Goal: Information Seeking & Learning: Learn about a topic

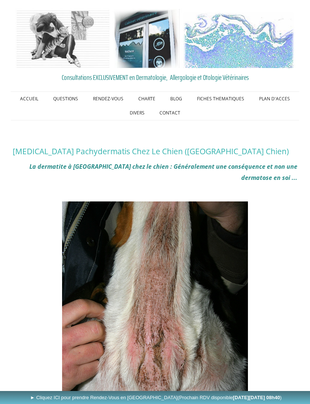
click at [31, 100] on link "ACCUEIL" at bounding box center [29, 99] width 33 height 14
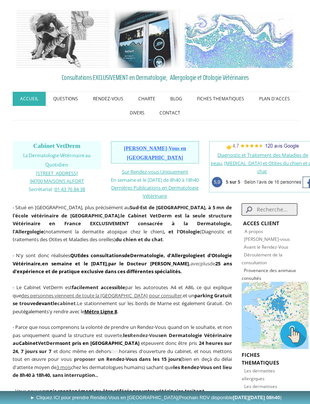
click at [70, 100] on link "QUESTIONS" at bounding box center [66, 99] width 40 height 14
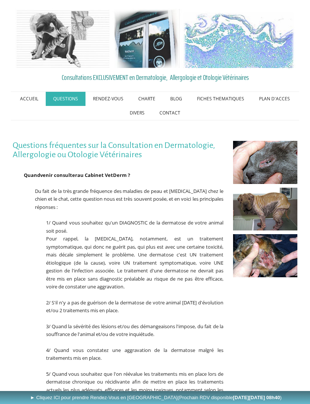
click at [1, 33] on div "Consultations EXCLUSIVEMENT en Dermatologie, Allergologie et Otologie Vétérinai…" at bounding box center [155, 348] width 310 height 697
click at [149, 98] on link "CHARTE" at bounding box center [147, 99] width 32 height 14
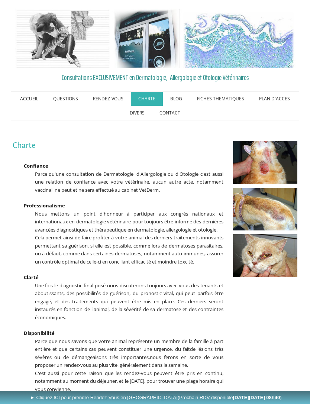
click at [179, 103] on link "BLOG" at bounding box center [176, 99] width 27 height 14
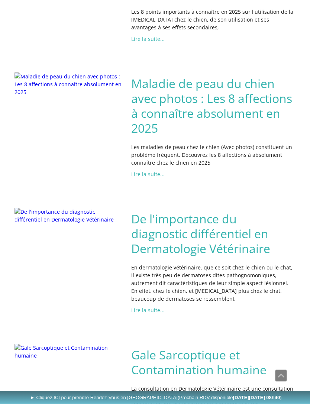
scroll to position [438, 0]
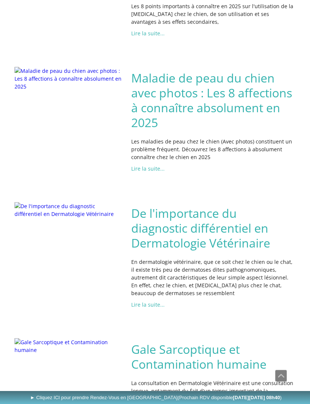
click at [154, 98] on h2 "Maladie de peau du chien avec photos : Les 8 affections à connaître absolument …" at bounding box center [213, 101] width 164 height 60
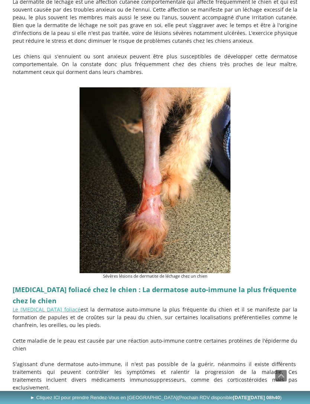
scroll to position [2223, 0]
